Goal: Navigation & Orientation: Find specific page/section

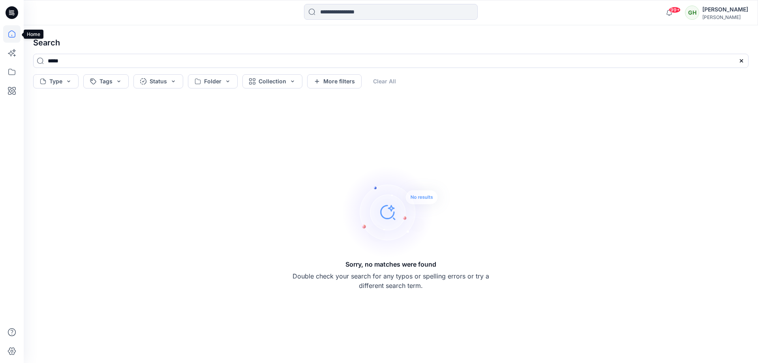
click at [11, 36] on icon at bounding box center [11, 33] width 17 height 17
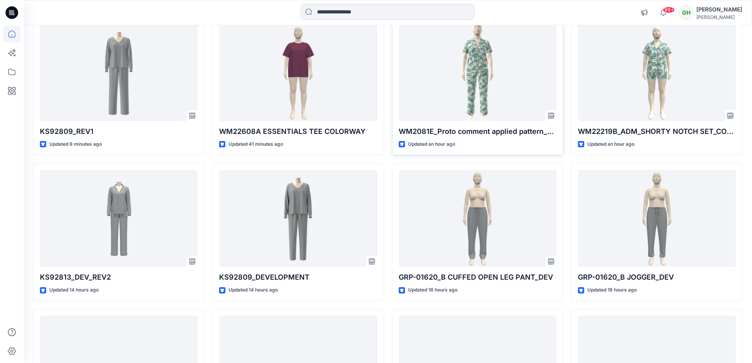
scroll to position [39, 0]
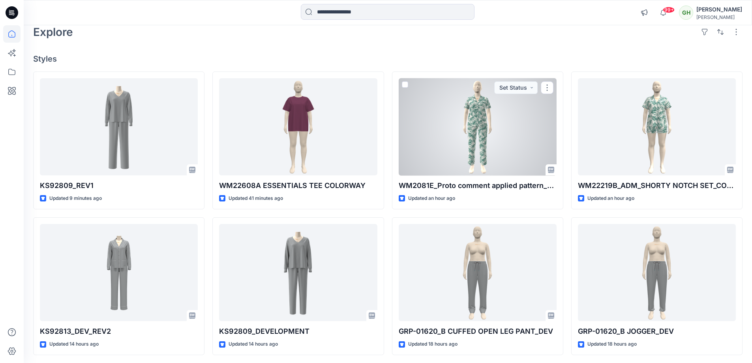
click at [495, 150] on div at bounding box center [478, 127] width 158 height 98
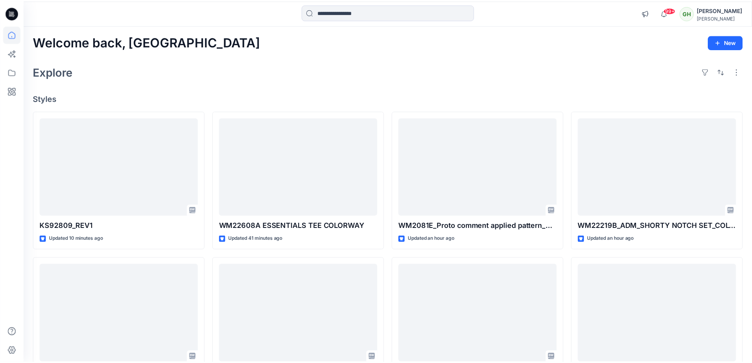
scroll to position [39, 0]
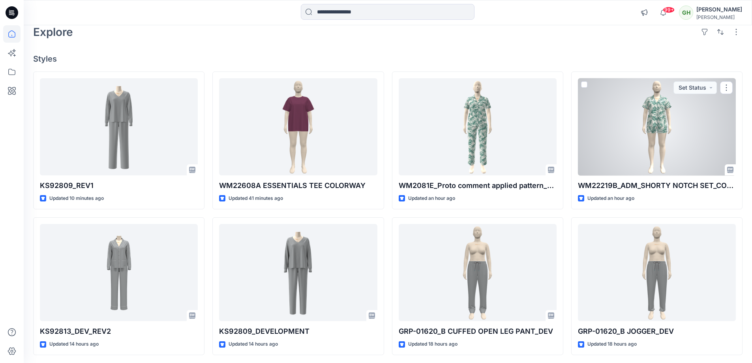
click at [671, 170] on div at bounding box center [657, 127] width 158 height 98
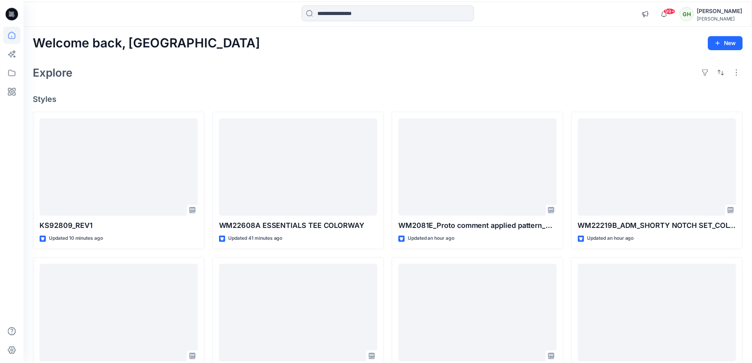
scroll to position [39, 0]
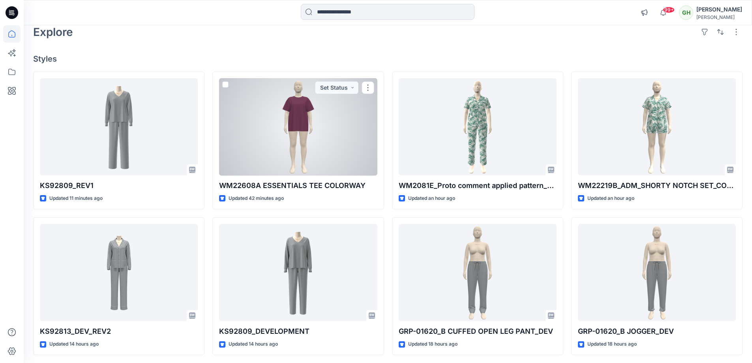
drag, startPoint x: 278, startPoint y: 132, endPoint x: 272, endPoint y: 134, distance: 6.2
click at [278, 132] on div at bounding box center [298, 127] width 158 height 98
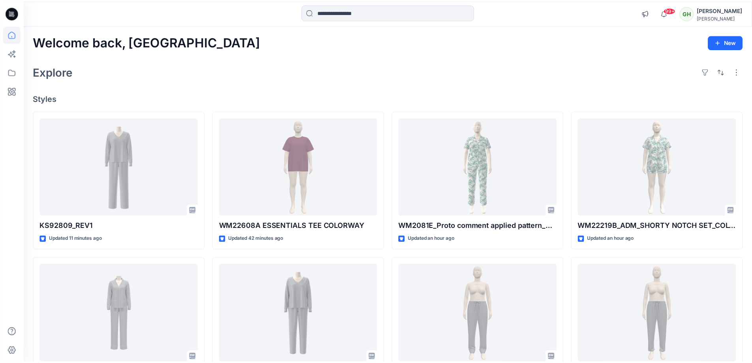
scroll to position [39, 0]
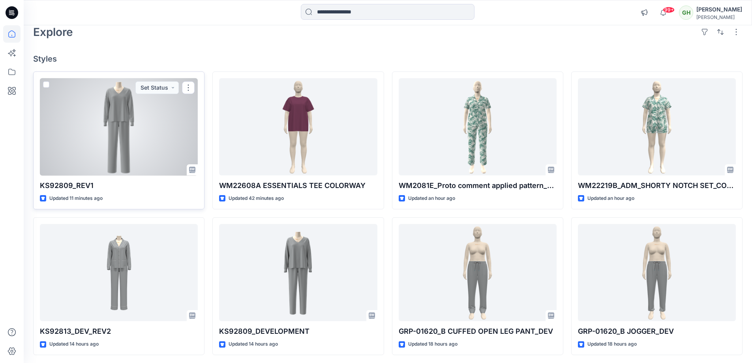
click at [169, 142] on div at bounding box center [119, 127] width 158 height 98
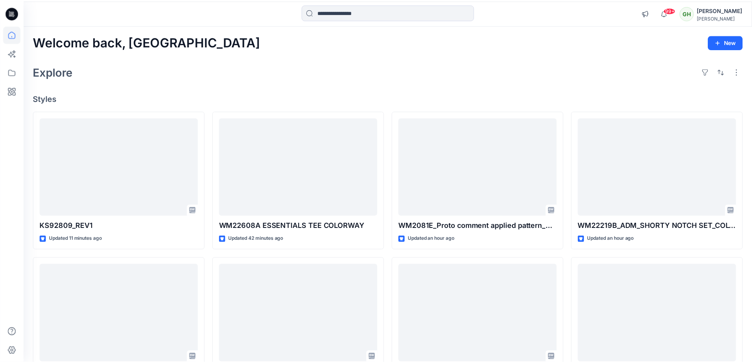
scroll to position [39, 0]
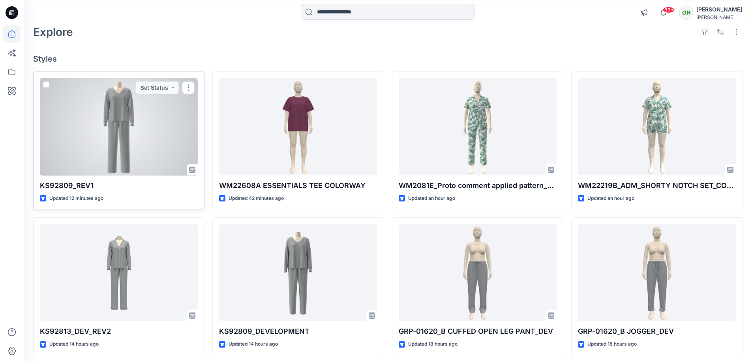
click at [64, 150] on div at bounding box center [119, 127] width 158 height 98
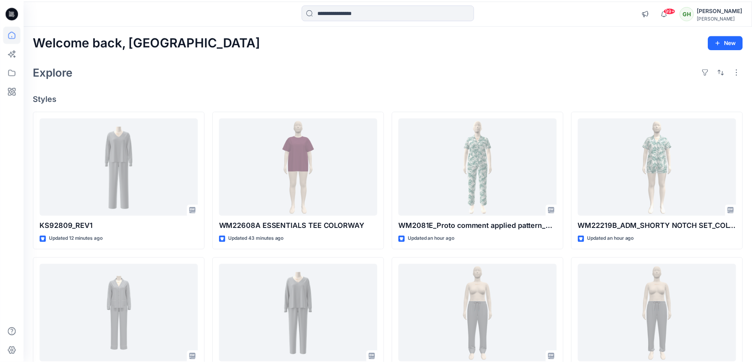
scroll to position [39, 0]
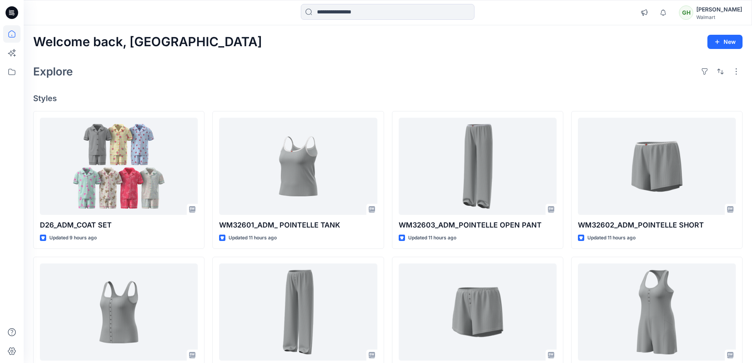
scroll to position [176, 0]
